Goal: Task Accomplishment & Management: Manage account settings

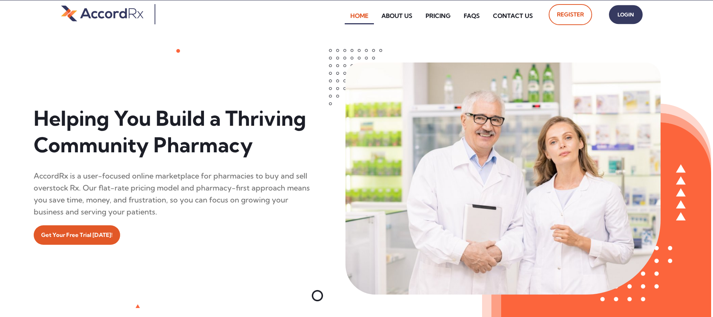
click at [342, 18] on span "Login" at bounding box center [625, 14] width 19 height 11
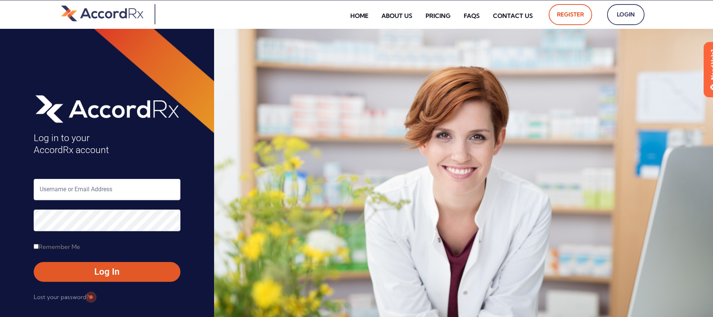
click at [64, 188] on input "text" at bounding box center [107, 189] width 147 height 21
type input "ARX-[PERSON_NAME]"
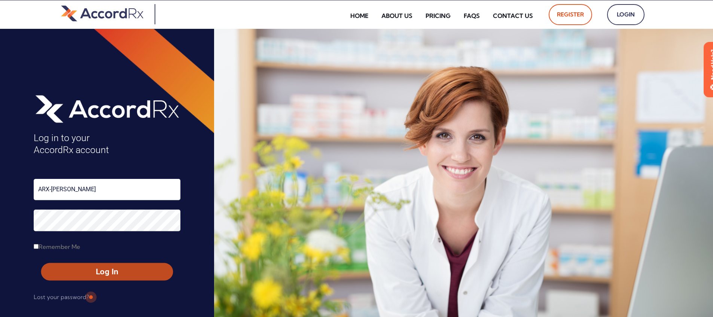
click at [90, 269] on span "Log In" at bounding box center [107, 271] width 118 height 11
